Goal: Transaction & Acquisition: Obtain resource

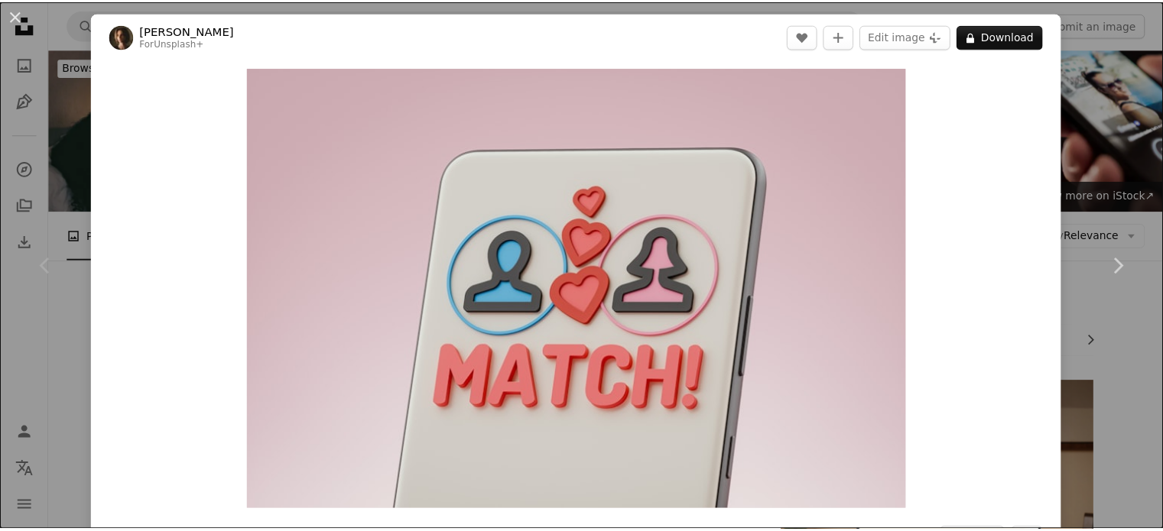
scroll to position [55, 0]
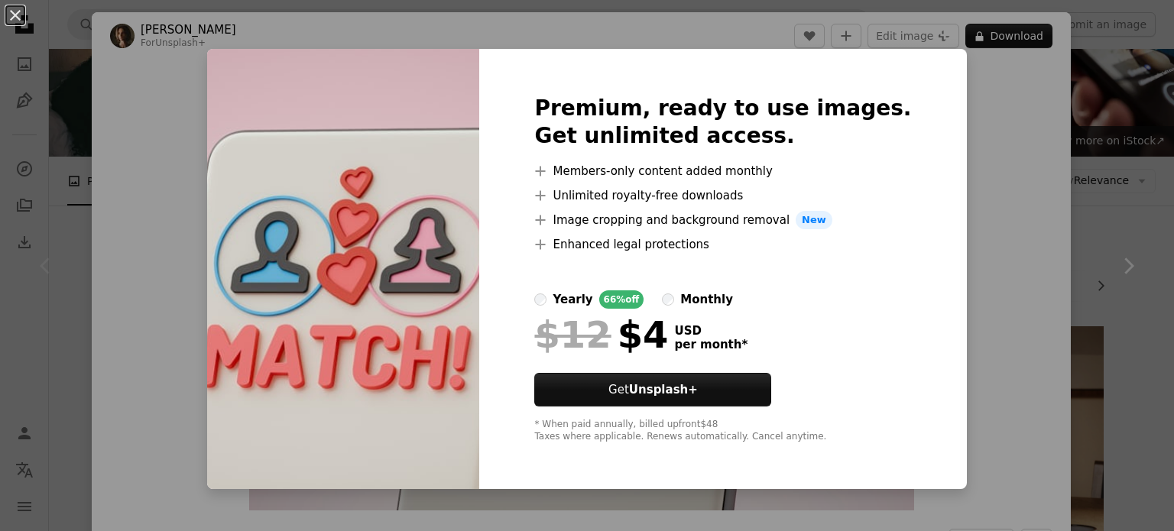
click at [992, 342] on div "An X shape Premium, ready to use images. Get unlimited access. A plus sign Memb…" at bounding box center [587, 265] width 1174 height 531
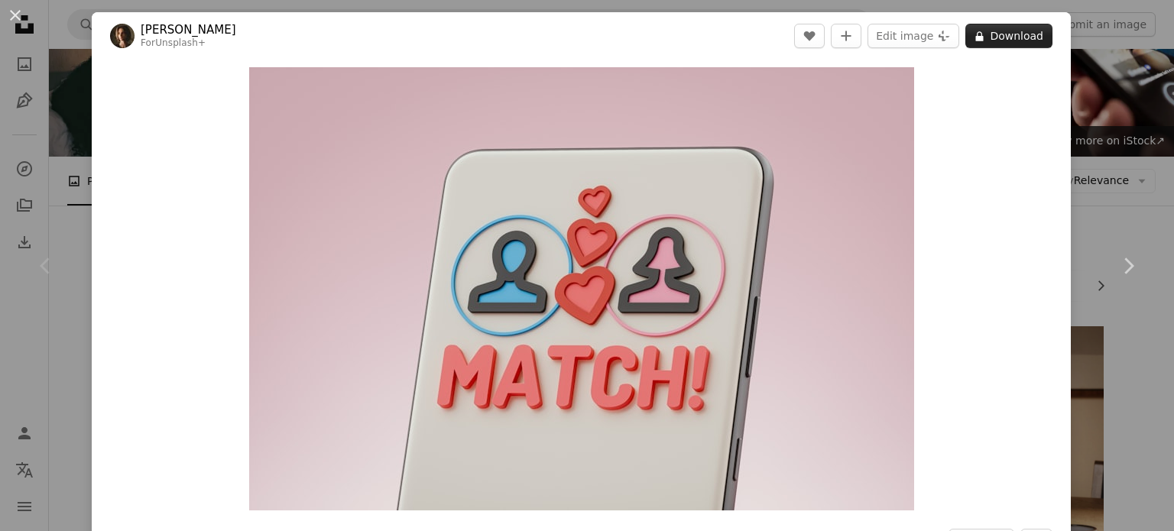
click at [978, 25] on button "A lock Download" at bounding box center [1009, 36] width 87 height 24
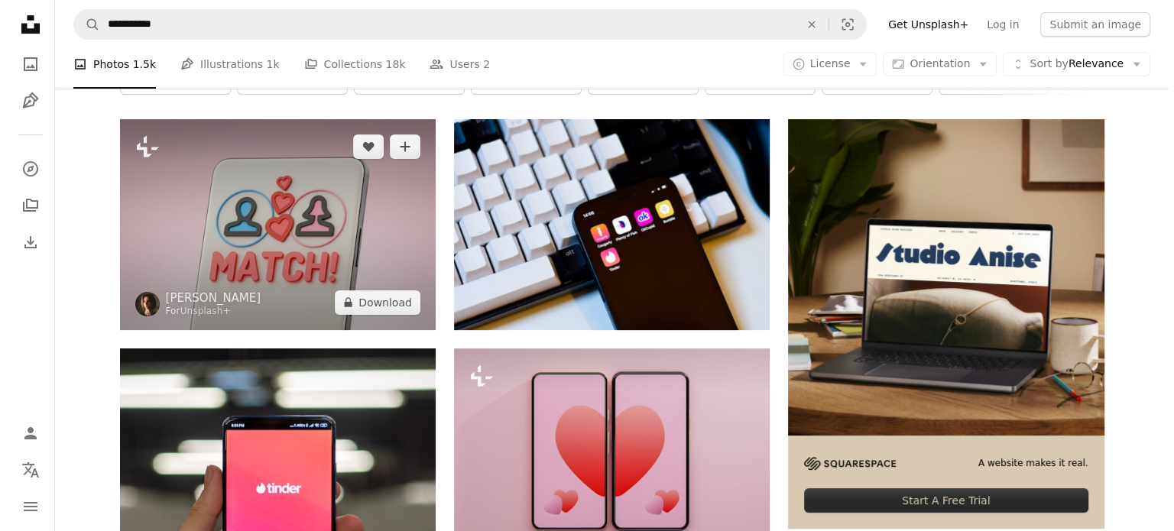
scroll to position [269, 0]
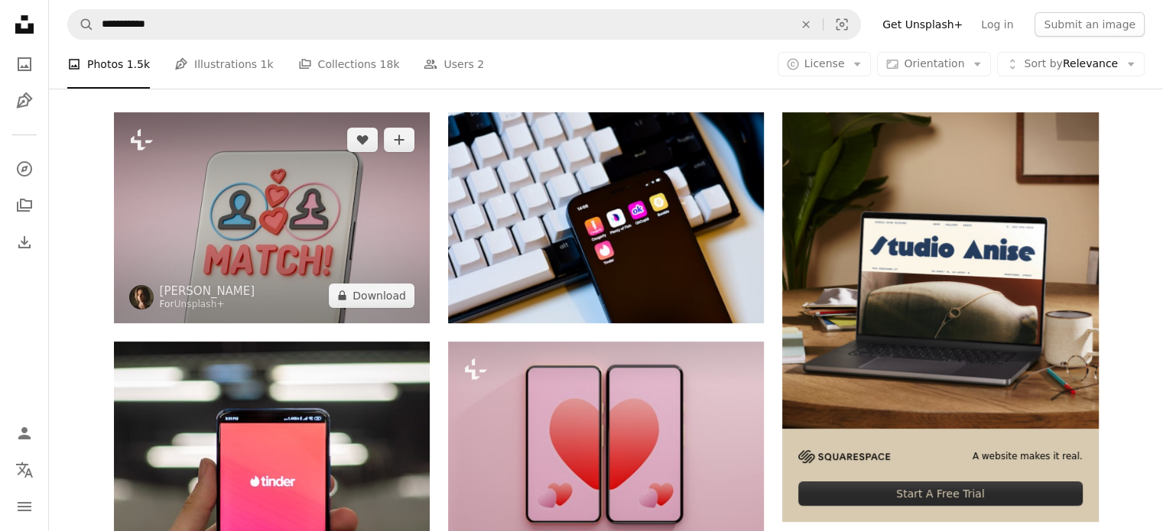
click at [320, 201] on img at bounding box center [272, 217] width 316 height 210
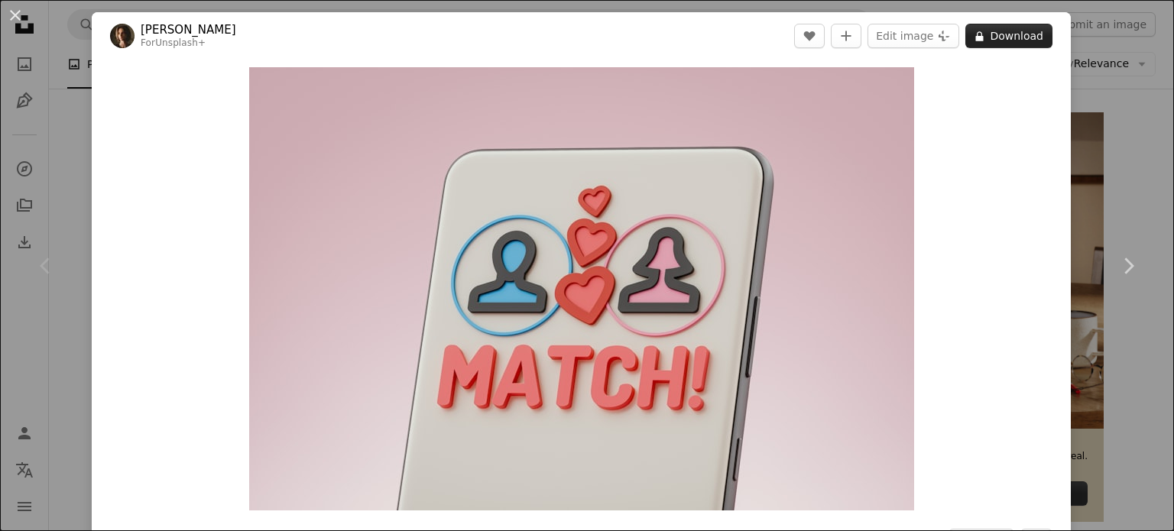
click at [976, 36] on icon at bounding box center [980, 36] width 8 height 10
